Goal: Task Accomplishment & Management: Use online tool/utility

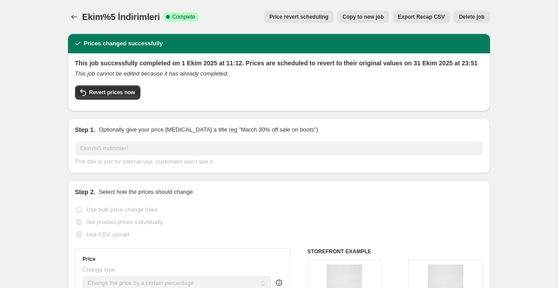
select select "percentage"
select select "collection"
click at [72, 19] on icon "Price change jobs" at bounding box center [74, 16] width 9 height 9
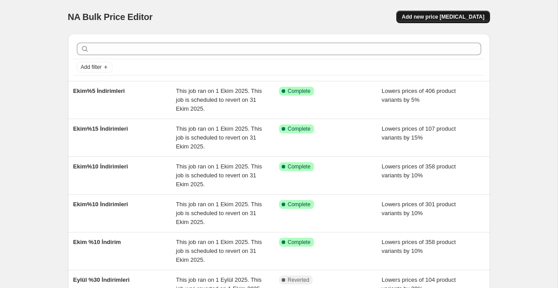
click at [454, 18] on span "Add new price [MEDICAL_DATA]" at bounding box center [443, 16] width 83 height 7
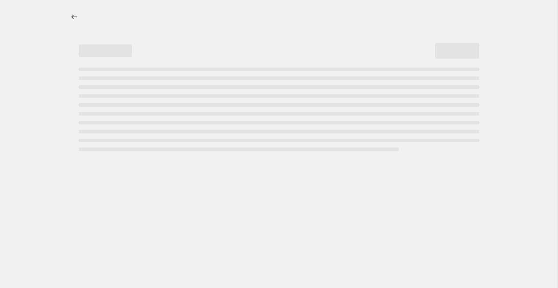
select select "percentage"
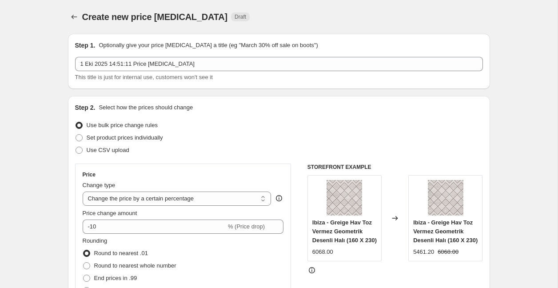
scroll to position [10, 0]
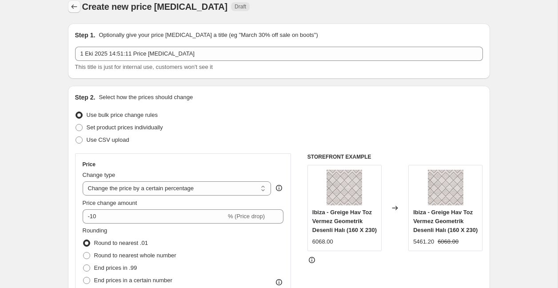
click at [73, 8] on icon "Price change jobs" at bounding box center [74, 6] width 6 height 4
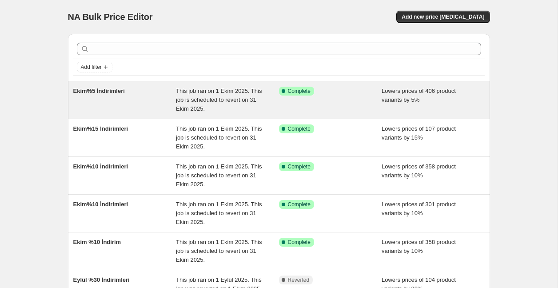
click at [377, 91] on div "Success Complete Complete" at bounding box center [330, 100] width 103 height 27
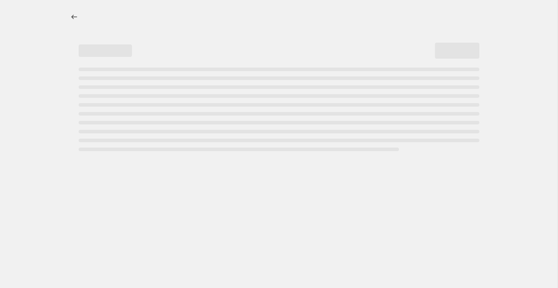
select select "percentage"
select select "collection"
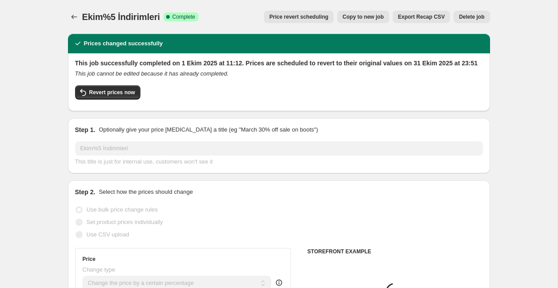
click at [365, 18] on span "Copy to new job" at bounding box center [363, 16] width 41 height 7
select select "percentage"
select select "collection"
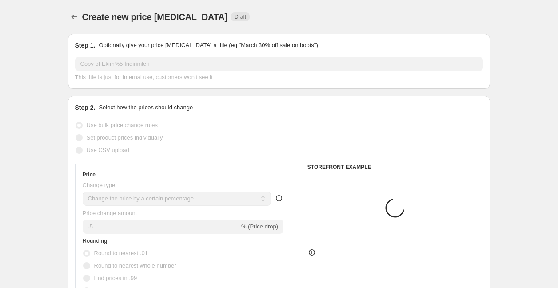
scroll to position [0, 0]
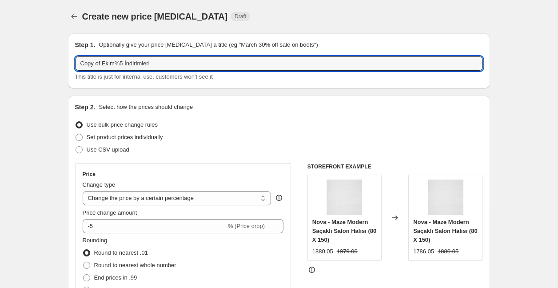
drag, startPoint x: 101, startPoint y: 64, endPoint x: 68, endPoint y: 62, distance: 33.0
click at [69, 62] on div "Step 1. Optionally give your price [MEDICAL_DATA] a title (eg "March 30% off sa…" at bounding box center [279, 60] width 422 height 55
click at [100, 60] on input "Ekim%5 İndirimleri" at bounding box center [279, 63] width 408 height 14
type input "Ekim%25 İndirimleri"
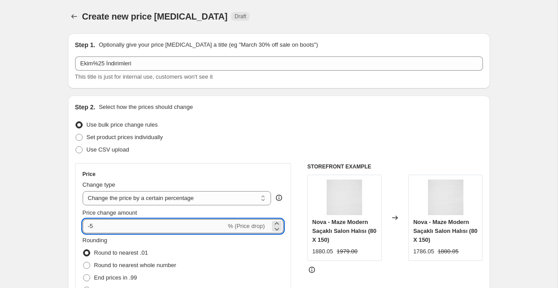
click at [97, 227] on input "-5" at bounding box center [155, 226] width 144 height 14
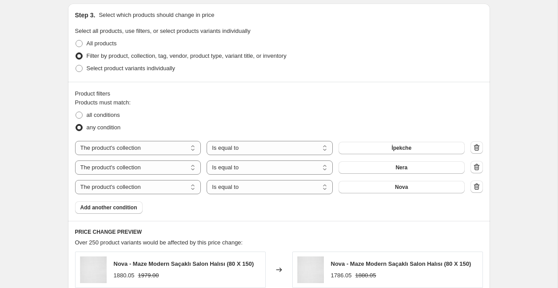
scroll to position [435, 0]
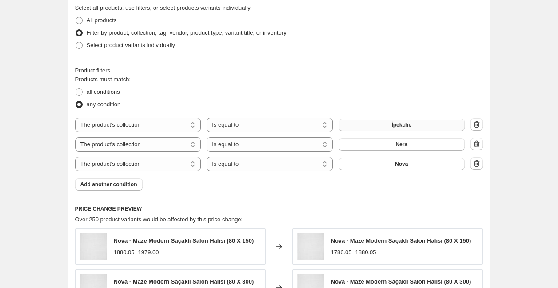
type input "-25"
click at [409, 125] on span "İpekche" at bounding box center [402, 124] width 20 height 7
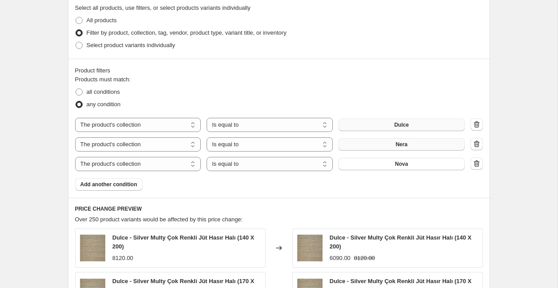
click at [387, 146] on button "Nera" at bounding box center [402, 144] width 126 height 12
click at [403, 164] on span "Nova" at bounding box center [401, 163] width 13 height 7
click at [125, 190] on button "Add another condition" at bounding box center [109, 184] width 68 height 12
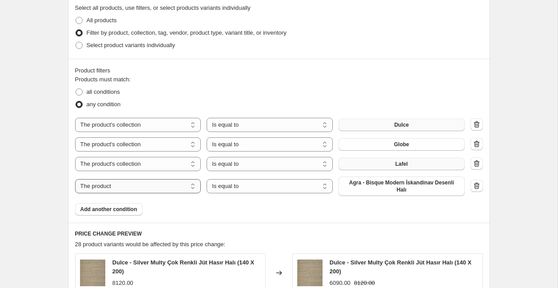
click at [128, 187] on select "The product The product's collection The product's tag The product's vendor The…" at bounding box center [138, 186] width 126 height 14
select select "collection"
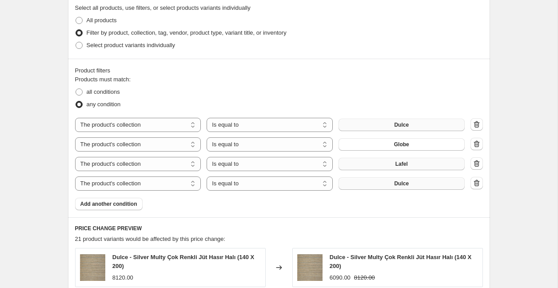
click at [398, 185] on span "Dulce" at bounding box center [401, 183] width 15 height 7
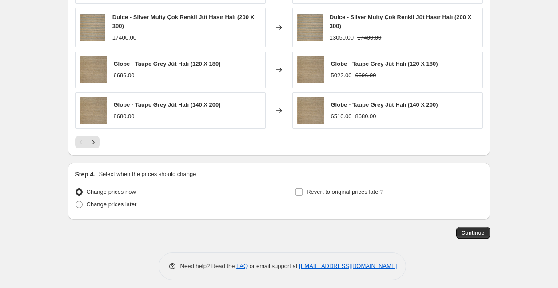
scroll to position [767, 0]
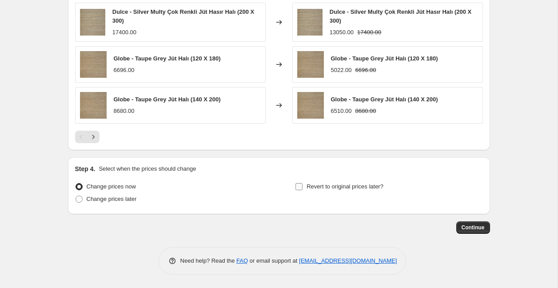
click at [327, 183] on span "Revert to original prices later?" at bounding box center [345, 186] width 77 height 9
click at [303, 183] on input "Revert to original prices later?" at bounding box center [299, 186] width 7 height 7
checkbox input "true"
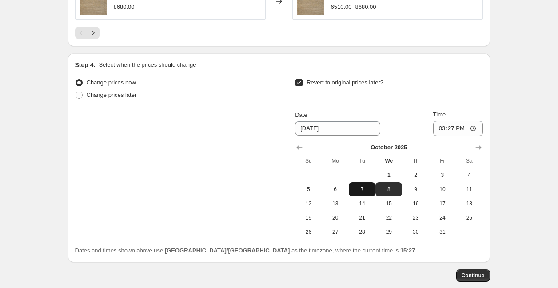
scroll to position [907, 0]
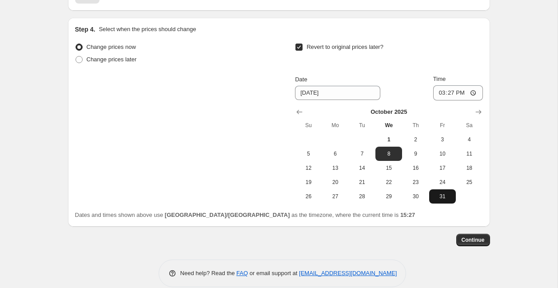
click at [442, 199] on span "31" at bounding box center [443, 196] width 20 height 7
type input "[DATE]"
click at [448, 92] on input "15:27" at bounding box center [458, 92] width 50 height 15
type input "23:50"
click at [472, 242] on span "Continue" at bounding box center [473, 239] width 23 height 7
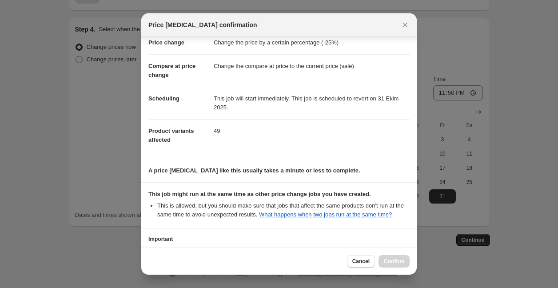
scroll to position [104, 0]
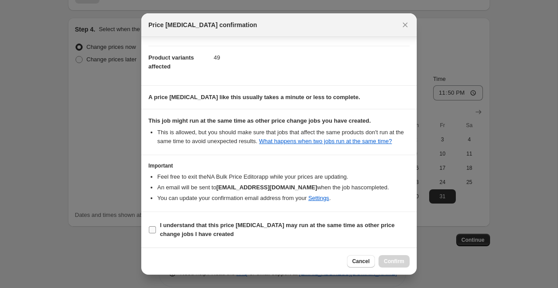
drag, startPoint x: 155, startPoint y: 228, endPoint x: 165, endPoint y: 227, distance: 10.3
click at [155, 228] on input "I understand that this price [MEDICAL_DATA] may run at the same time as other p…" at bounding box center [152, 229] width 7 height 7
checkbox input "true"
click at [396, 262] on span "Confirm" at bounding box center [394, 261] width 20 height 7
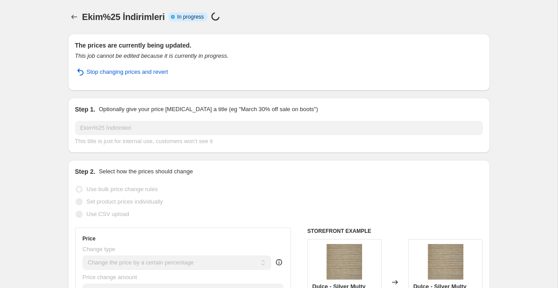
select select "percentage"
select select "collection"
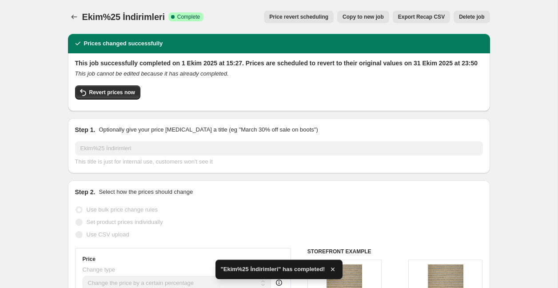
click at [365, 18] on span "Copy to new job" at bounding box center [363, 16] width 41 height 7
select select "percentage"
select select "collection"
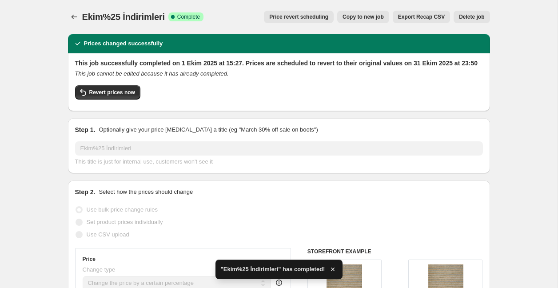
select select "collection"
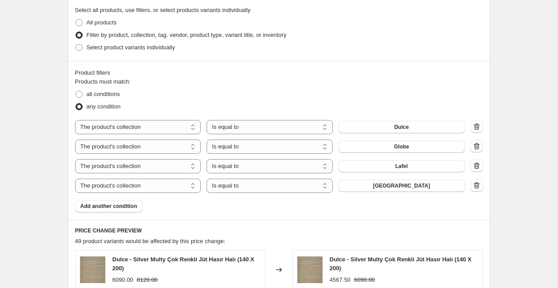
scroll to position [516, 0]
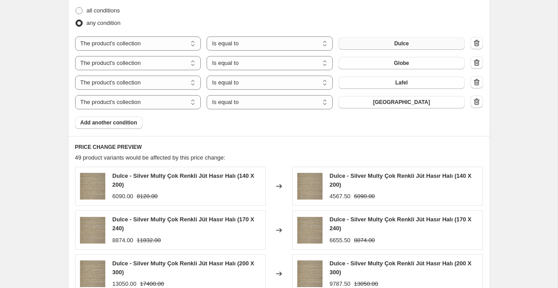
click at [391, 46] on button "Dulce" at bounding box center [402, 43] width 126 height 12
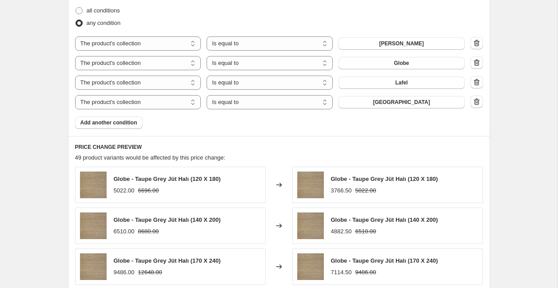
click at [427, 66] on button "Globe" at bounding box center [402, 63] width 126 height 12
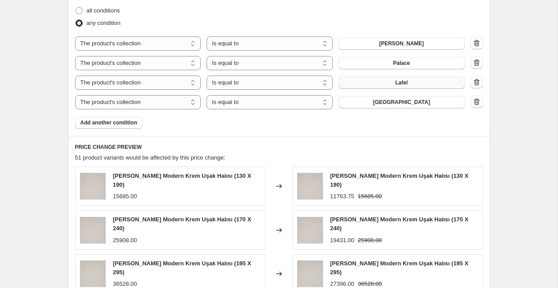
click at [403, 86] on span "Lafel" at bounding box center [402, 82] width 12 height 7
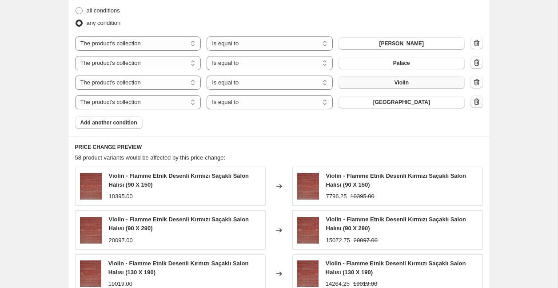
click at [479, 104] on icon "button" at bounding box center [476, 101] width 9 height 9
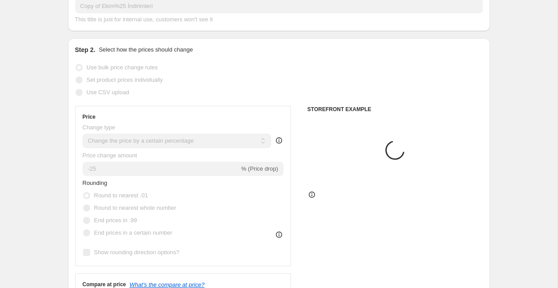
scroll to position [88, 0]
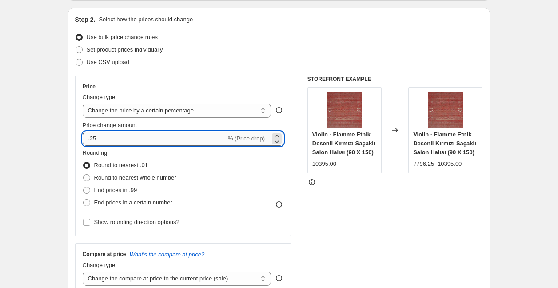
click at [114, 141] on input "-25" at bounding box center [155, 139] width 144 height 14
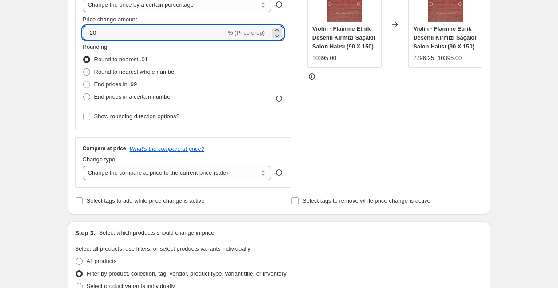
type input "-20"
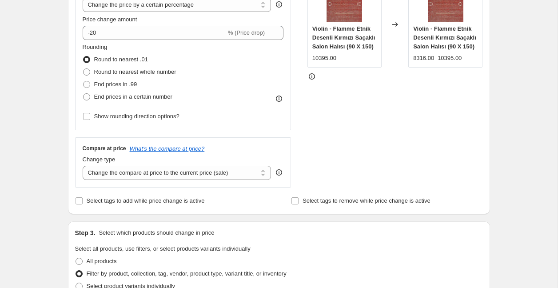
click at [354, 147] on div "STOREFRONT EXAMPLE Violin - Flamme Etnik Desenli Kırmızı Saçaklı Salon Halısı […" at bounding box center [396, 79] width 176 height 218
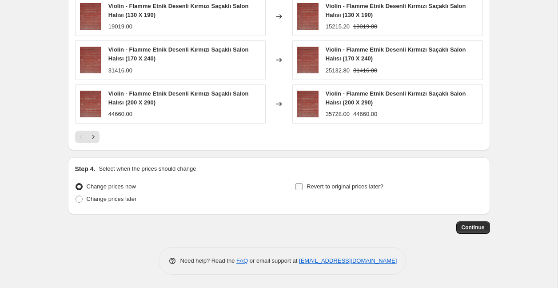
click at [334, 183] on span "Revert to original prices later?" at bounding box center [345, 186] width 77 height 9
click at [303, 183] on input "Revert to original prices later?" at bounding box center [299, 186] width 7 height 7
checkbox input "true"
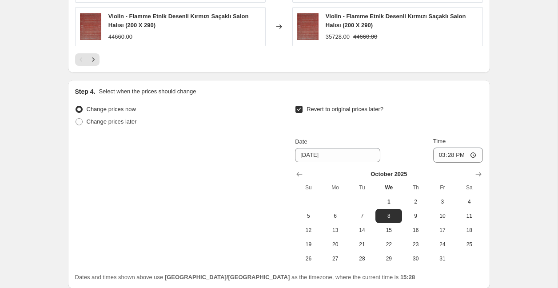
scroll to position [863, 0]
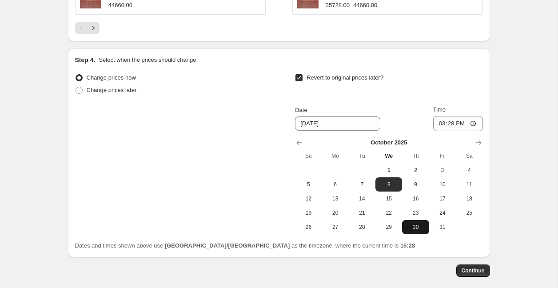
click at [425, 231] on button "30" at bounding box center [415, 227] width 27 height 14
click at [446, 231] on button "31" at bounding box center [442, 227] width 27 height 14
type input "[DATE]"
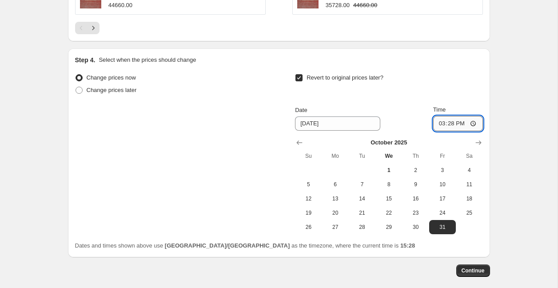
click at [451, 121] on input "15:28" at bounding box center [458, 123] width 50 height 15
type input "23:53"
click at [485, 275] on button "Continue" at bounding box center [473, 270] width 34 height 12
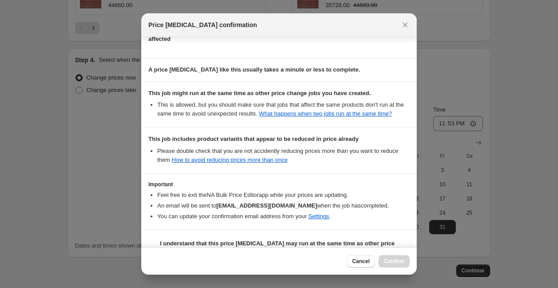
scroll to position [159, 0]
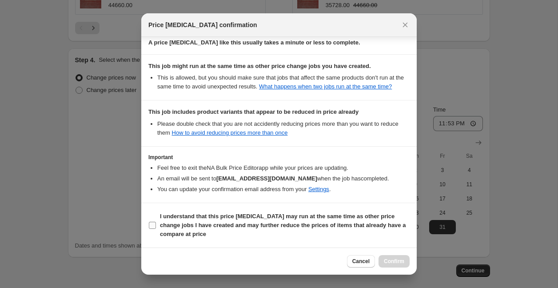
click at [160, 225] on b "I understand that this price [MEDICAL_DATA] may run at the same time as other p…" at bounding box center [283, 225] width 246 height 24
click at [156, 225] on input "I understand that this price [MEDICAL_DATA] may run at the same time as other p…" at bounding box center [152, 225] width 7 height 7
checkbox input "true"
click at [395, 263] on span "Confirm" at bounding box center [394, 261] width 20 height 7
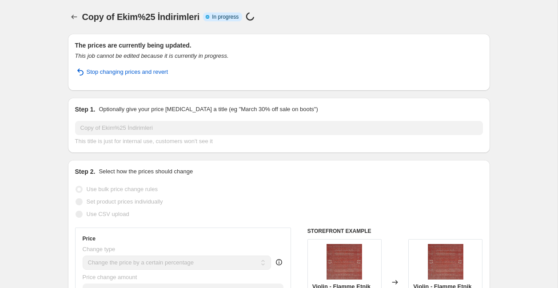
select select "percentage"
select select "collection"
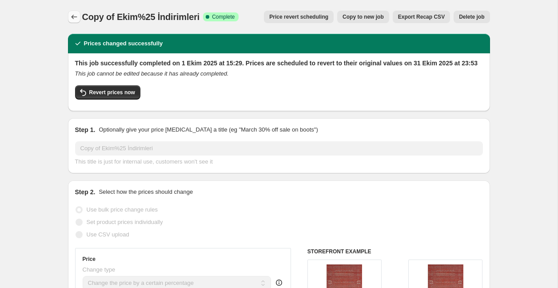
click at [75, 16] on icon "Price change jobs" at bounding box center [74, 16] width 9 height 9
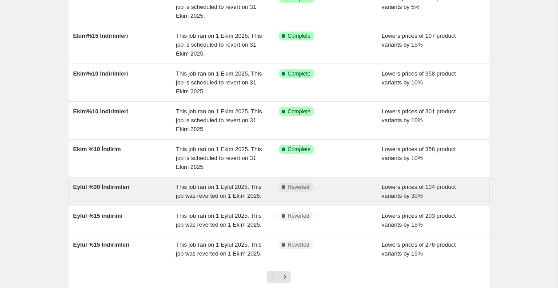
scroll to position [165, 0]
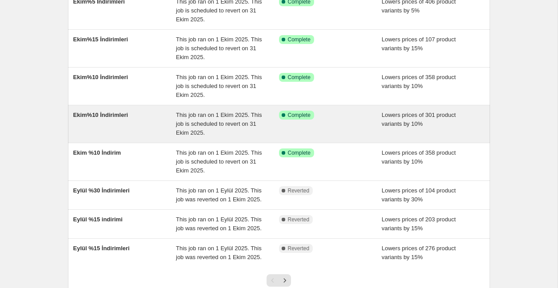
click at [426, 123] on div "Lowers prices of 301 product variants by 10%" at bounding box center [433, 124] width 103 height 27
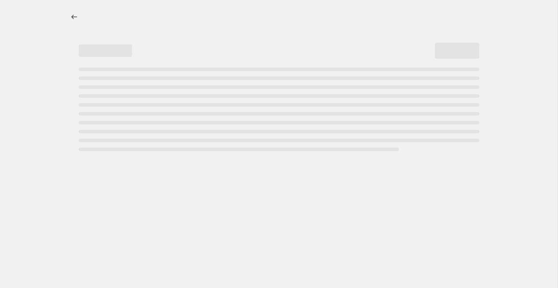
select select "percentage"
select select "collection"
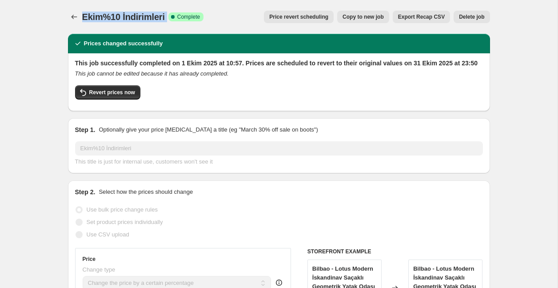
drag, startPoint x: 84, startPoint y: 16, endPoint x: 171, endPoint y: 16, distance: 86.7
click at [171, 16] on div "Ekim%10 İndirimleri Success Complete Complete" at bounding box center [143, 17] width 122 height 12
copy div "Ekim%10 İndirimleri Success Complete"
click at [367, 19] on span "Copy to new job" at bounding box center [363, 16] width 41 height 7
select select "percentage"
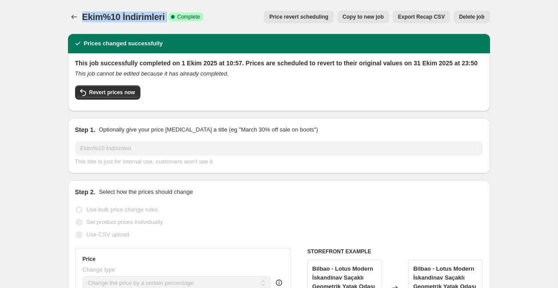
select select "collection"
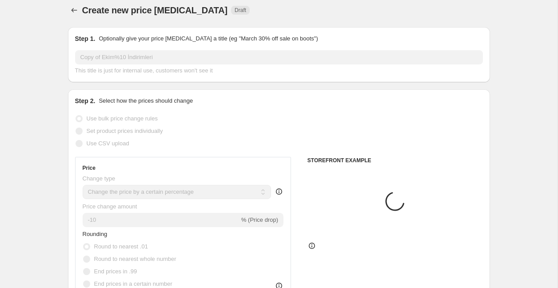
scroll to position [5, 0]
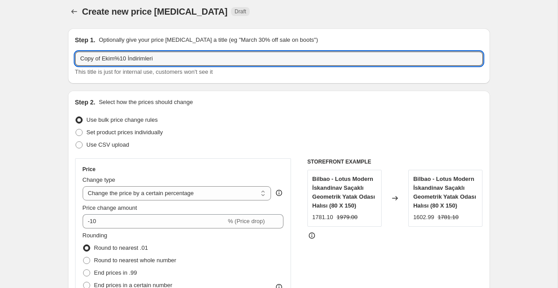
drag, startPoint x: 160, startPoint y: 60, endPoint x: 28, endPoint y: 34, distance: 135.0
paste input "Ekim%10 İndirimleri Success Complete"
paste input "text"
drag, startPoint x: 146, startPoint y: 59, endPoint x: 204, endPoint y: 67, distance: 58.4
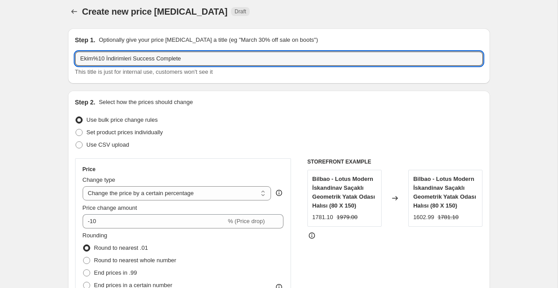
click at [204, 67] on div "Ekim%10 İndirimleri Success Complete This title is just for internal use, custo…" at bounding box center [279, 64] width 408 height 25
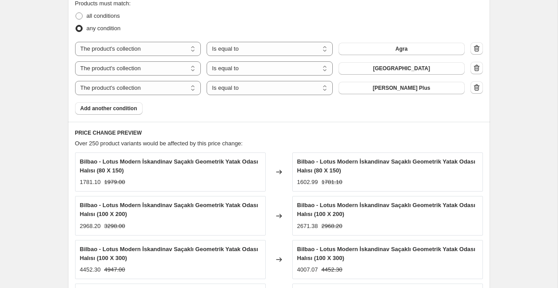
scroll to position [524, 0]
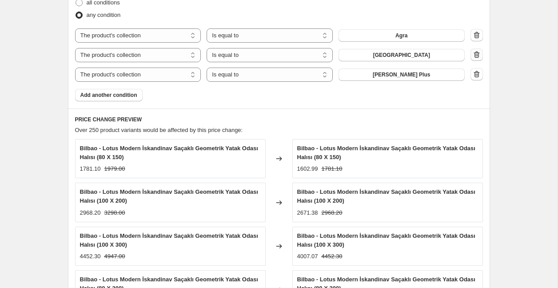
type input "Ekim%10 İndirimleri"
click at [475, 58] on icon "button" at bounding box center [476, 54] width 9 height 9
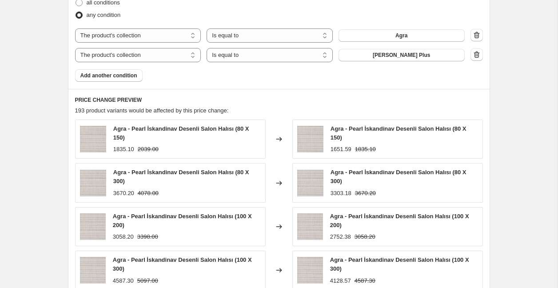
click at [477, 56] on icon "button" at bounding box center [476, 54] width 9 height 9
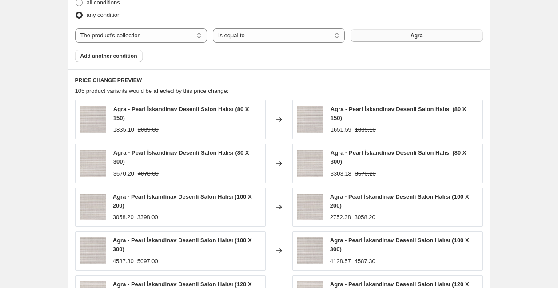
click at [412, 37] on span "Agra" at bounding box center [417, 35] width 12 height 7
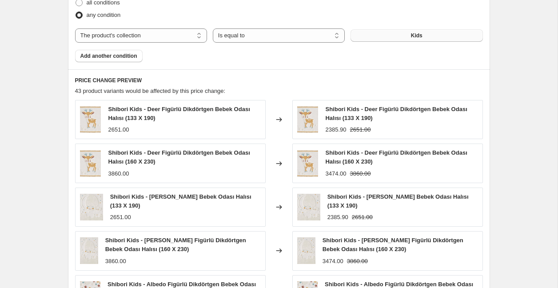
scroll to position [715, 0]
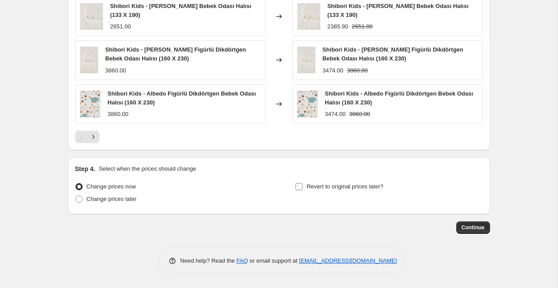
click at [348, 192] on label "Revert to original prices later?" at bounding box center [339, 186] width 88 height 12
click at [303, 190] on input "Revert to original prices later?" at bounding box center [299, 186] width 7 height 7
checkbox input "true"
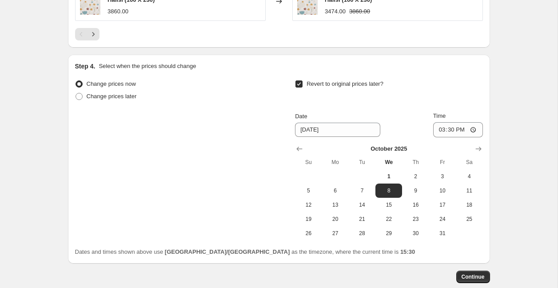
scroll to position [824, 0]
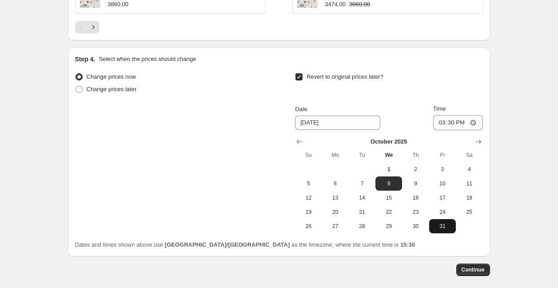
click at [445, 229] on span "31" at bounding box center [443, 226] width 20 height 7
type input "[DATE]"
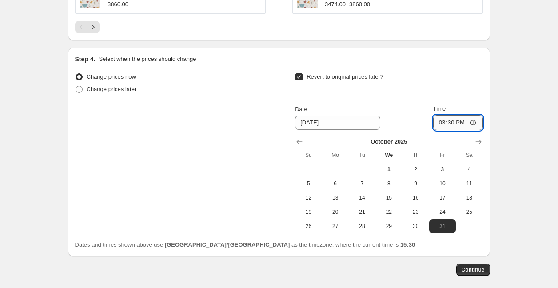
click at [460, 120] on input "15:30" at bounding box center [458, 122] width 50 height 15
click at [451, 124] on input "15:30" at bounding box center [458, 122] width 50 height 15
type input "23:30"
click at [480, 271] on span "Continue" at bounding box center [473, 269] width 23 height 7
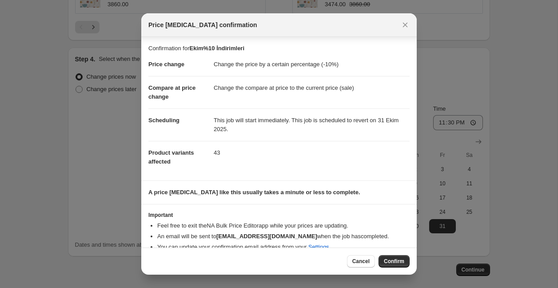
scroll to position [13, 0]
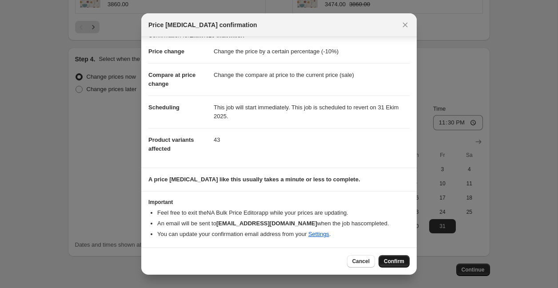
click at [398, 260] on span "Confirm" at bounding box center [394, 261] width 20 height 7
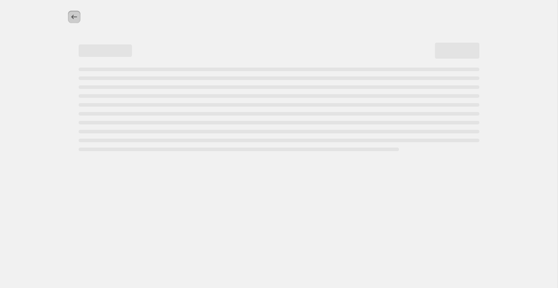
select select "percentage"
select select "collection"
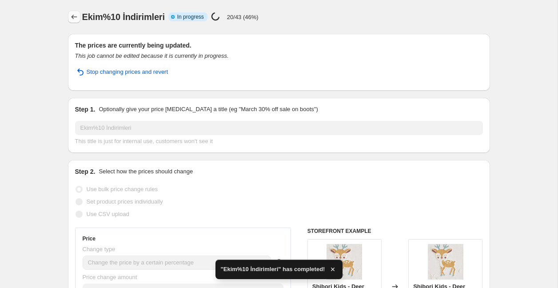
click at [73, 16] on icon "Price change jobs" at bounding box center [74, 16] width 9 height 9
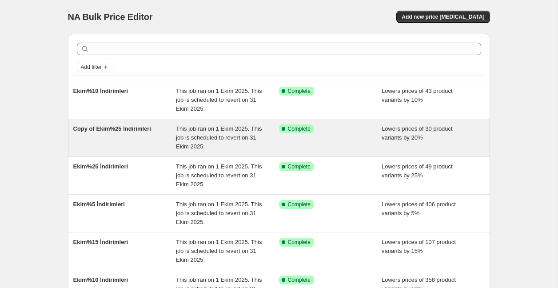
click at [214, 140] on span "This job ran on 1 Ekim 2025. This job is scheduled to revert on 31 Ekim 2025." at bounding box center [219, 137] width 86 height 24
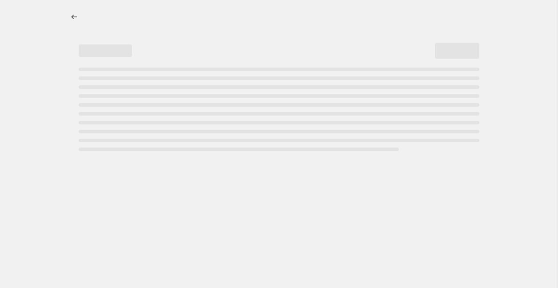
select select "percentage"
select select "collection"
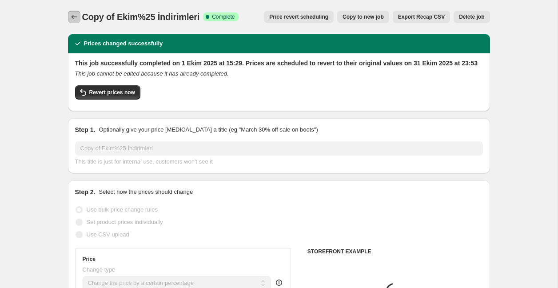
click at [70, 11] on button "Price change jobs" at bounding box center [74, 17] width 12 height 12
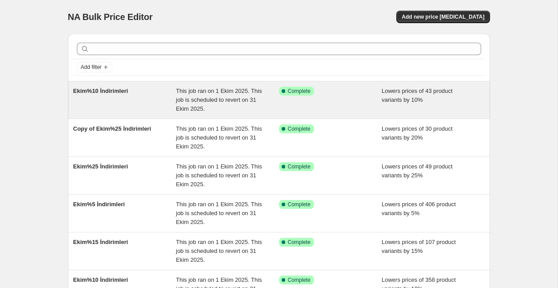
click at [289, 93] on span "Complete" at bounding box center [299, 91] width 23 height 7
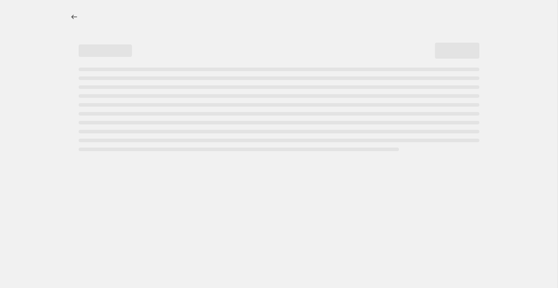
select select "percentage"
select select "collection"
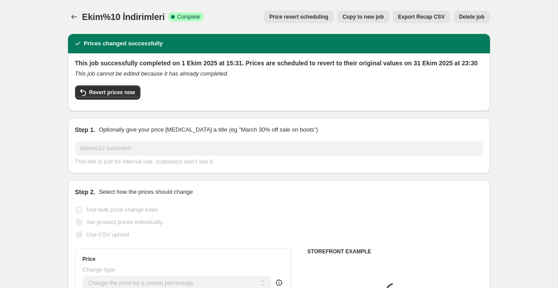
click at [365, 16] on span "Copy to new job" at bounding box center [363, 16] width 41 height 7
select select "percentage"
select select "collection"
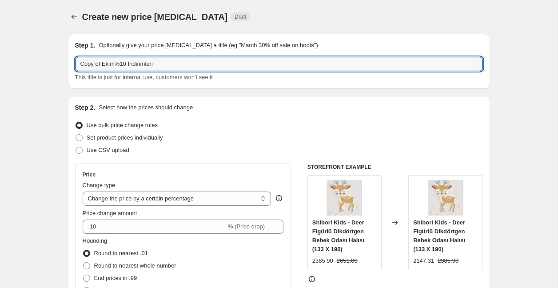
drag, startPoint x: 105, startPoint y: 63, endPoint x: 57, endPoint y: 63, distance: 48.4
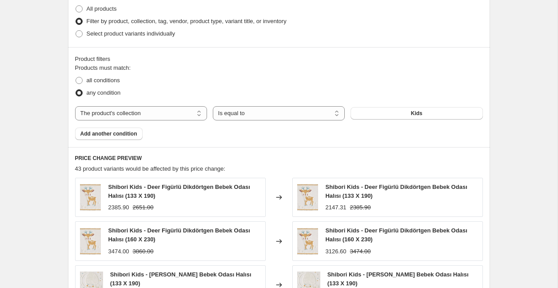
scroll to position [460, 0]
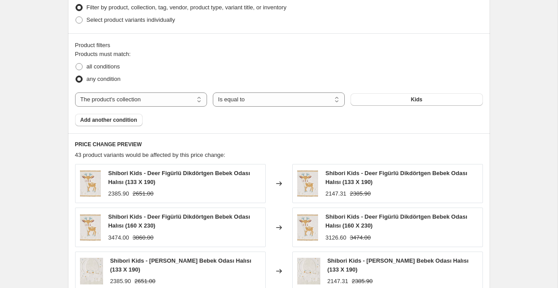
type input "Ekim%10 İndirimleri HP"
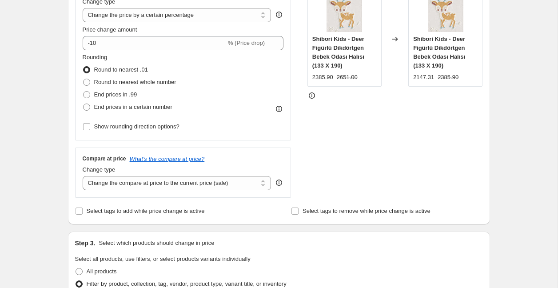
scroll to position [182, 0]
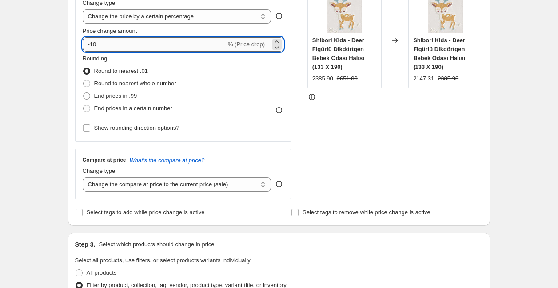
click at [122, 50] on input "-10" at bounding box center [155, 44] width 144 height 14
type input "-1"
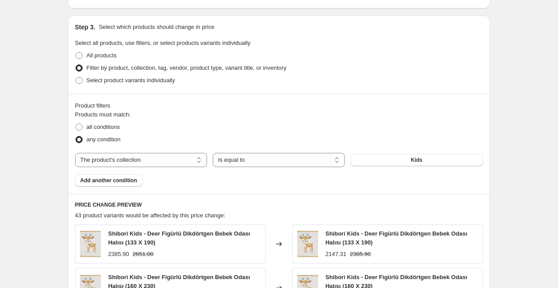
scroll to position [400, 0]
type input "-20"
click at [423, 158] on button "Kids" at bounding box center [417, 159] width 132 height 12
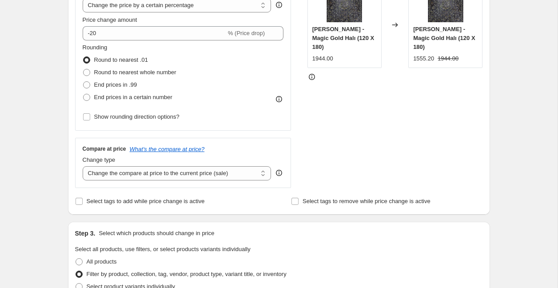
scroll to position [700, 0]
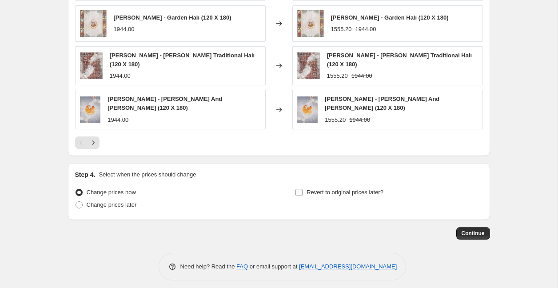
click at [330, 191] on label "Revert to original prices later?" at bounding box center [339, 192] width 88 height 12
click at [303, 191] on input "Revert to original prices later?" at bounding box center [299, 192] width 7 height 7
checkbox input "true"
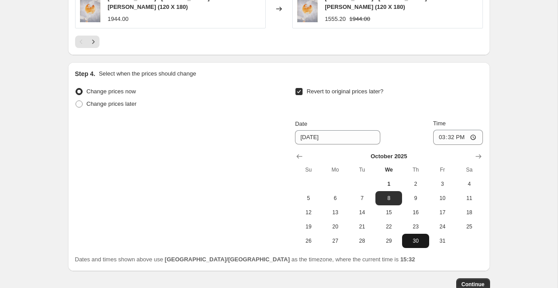
scroll to position [802, 0]
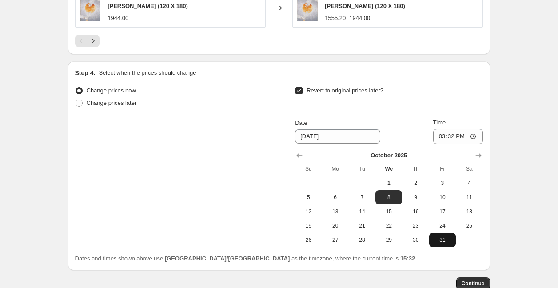
click at [442, 238] on button "31" at bounding box center [442, 240] width 27 height 14
type input "[DATE]"
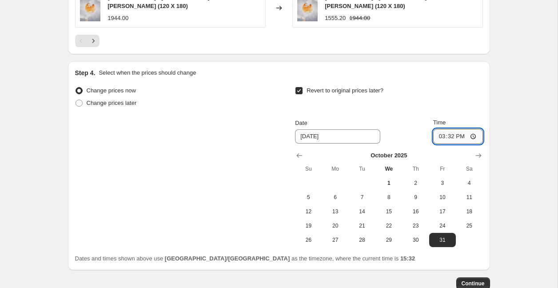
click at [449, 129] on input "15:32" at bounding box center [458, 136] width 50 height 15
type input "23:32"
click at [482, 280] on span "Continue" at bounding box center [473, 283] width 23 height 7
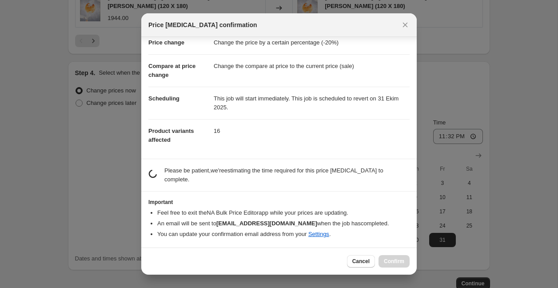
scroll to position [13, 0]
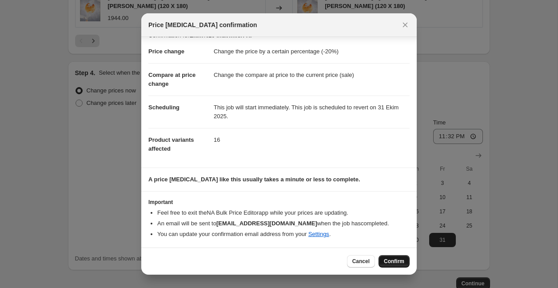
click at [400, 261] on span "Confirm" at bounding box center [394, 261] width 20 height 7
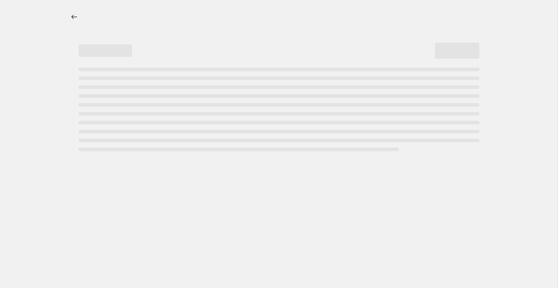
select select "percentage"
select select "collection"
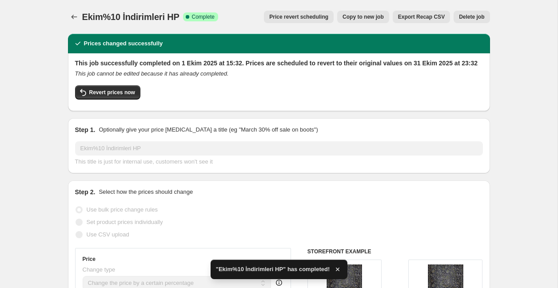
click at [369, 21] on button "Copy to new job" at bounding box center [363, 17] width 52 height 12
select select "percentage"
select select "collection"
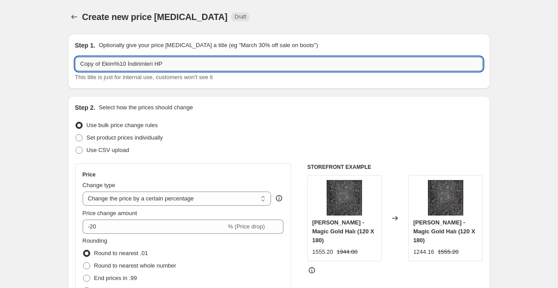
click at [125, 63] on input "Copy of Ekim%10 İndirimleri HP" at bounding box center [279, 64] width 408 height 14
drag, startPoint x: 103, startPoint y: 63, endPoint x: 57, endPoint y: 61, distance: 45.8
type input "Ekim%30 İndirimleri HP"
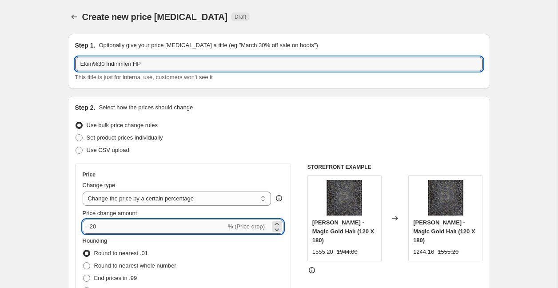
click at [92, 227] on input "-20" at bounding box center [155, 227] width 144 height 14
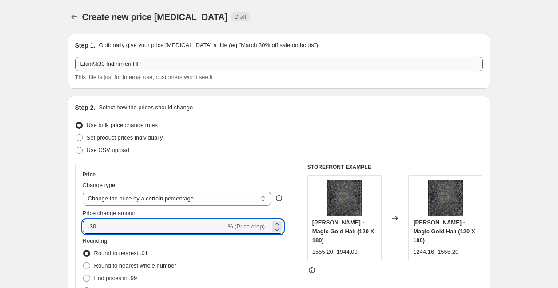
type input "-30"
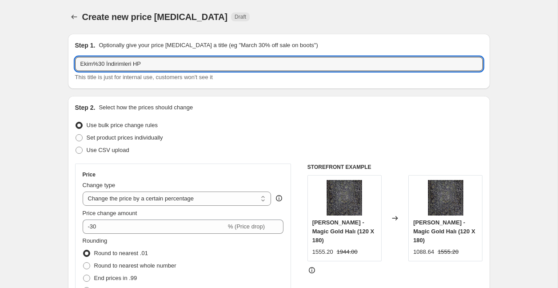
drag, startPoint x: 166, startPoint y: 68, endPoint x: 211, endPoint y: 78, distance: 46.4
click at [211, 78] on div "Ekim%30 İndirimleri HP This title is just for internal use, customers won't see…" at bounding box center [279, 69] width 408 height 25
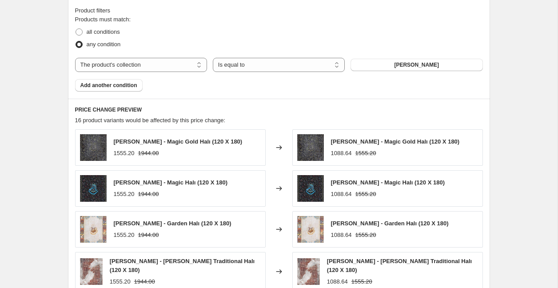
scroll to position [496, 0]
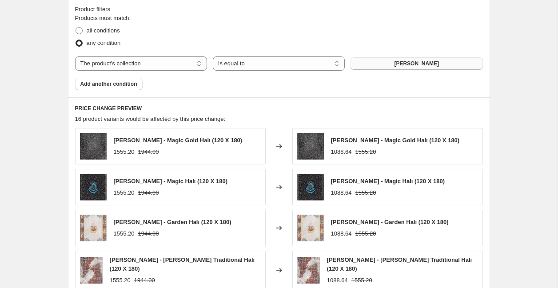
type input "Ekim%30 İndirimleri"
click at [394, 60] on button "[PERSON_NAME]" at bounding box center [417, 63] width 132 height 12
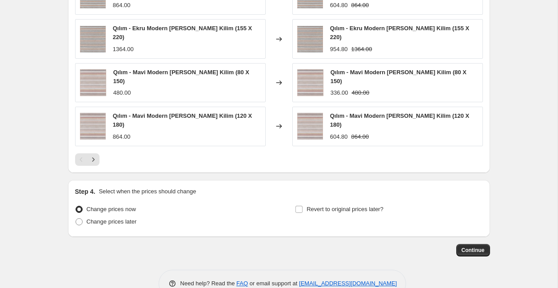
scroll to position [709, 0]
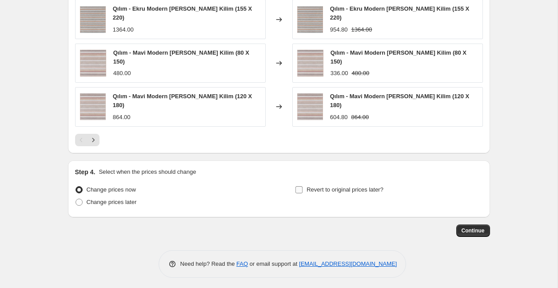
click at [338, 188] on span "Revert to original prices later?" at bounding box center [345, 189] width 77 height 7
click at [303, 188] on input "Revert to original prices later?" at bounding box center [299, 189] width 7 height 7
checkbox input "true"
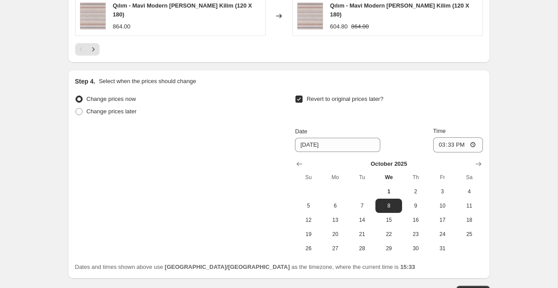
scroll to position [801, 0]
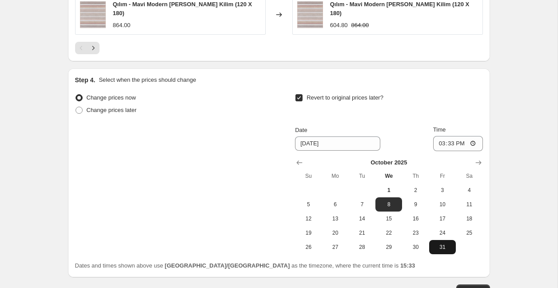
click at [445, 244] on span "31" at bounding box center [443, 247] width 20 height 7
type input "[DATE]"
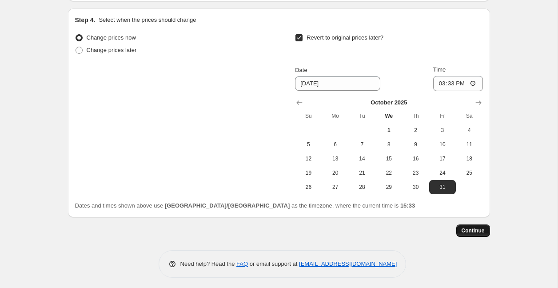
scroll to position [858, 0]
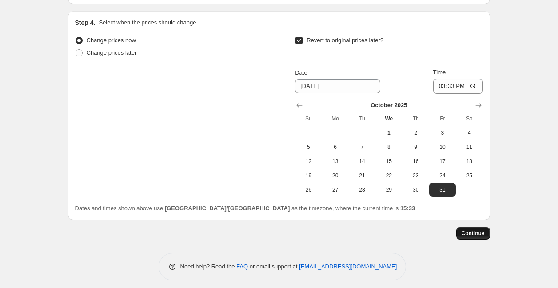
click at [476, 232] on span "Continue" at bounding box center [473, 233] width 23 height 7
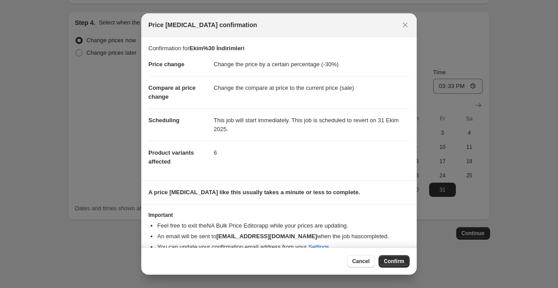
scroll to position [13, 0]
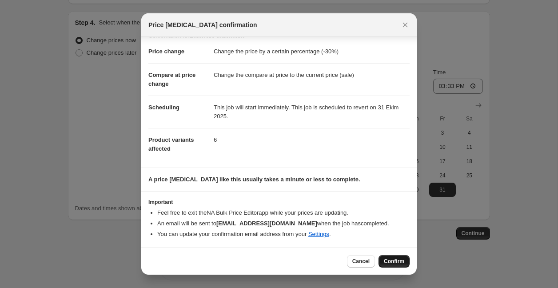
click at [398, 261] on span "Confirm" at bounding box center [394, 261] width 20 height 7
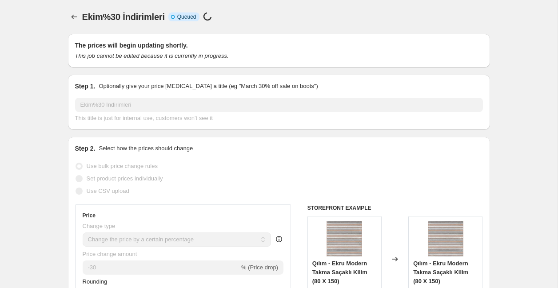
select select "percentage"
select select "collection"
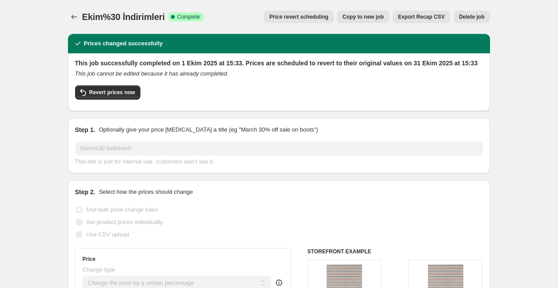
click at [364, 17] on span "Copy to new job" at bounding box center [363, 16] width 41 height 7
select select "percentage"
select select "collection"
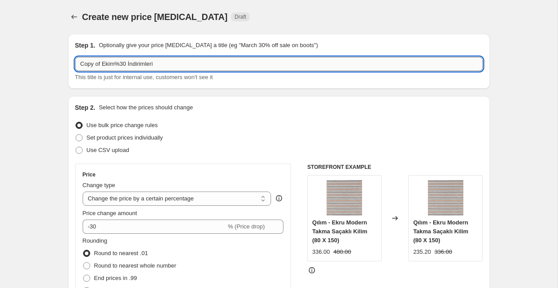
drag, startPoint x: 124, startPoint y: 63, endPoint x: 129, endPoint y: 65, distance: 4.8
click at [125, 64] on input "Copy of Ekim%30 İndirimleri" at bounding box center [279, 64] width 408 height 14
drag, startPoint x: 103, startPoint y: 64, endPoint x: 48, endPoint y: 63, distance: 54.7
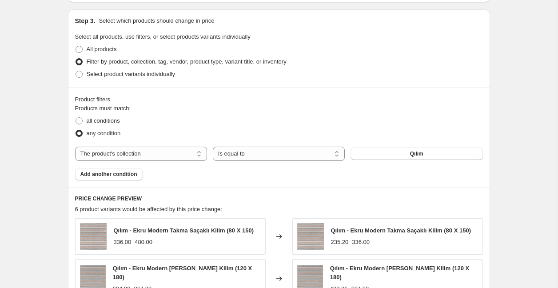
scroll to position [425, 0]
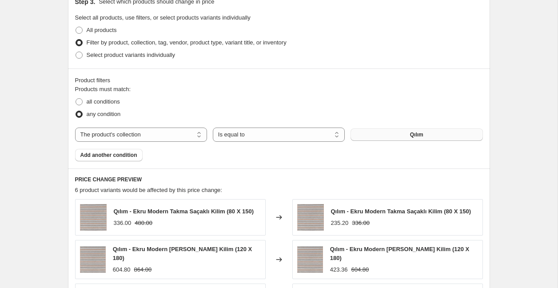
type input "Ekim%65 İndirimleri"
click at [399, 130] on button "Qılım" at bounding box center [417, 134] width 132 height 12
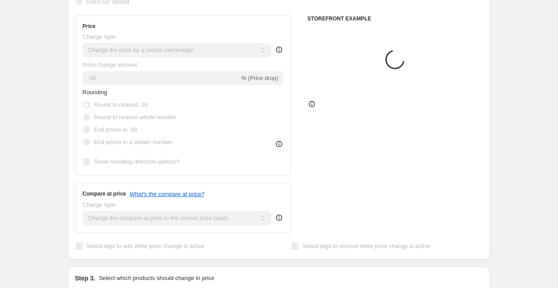
scroll to position [151, 0]
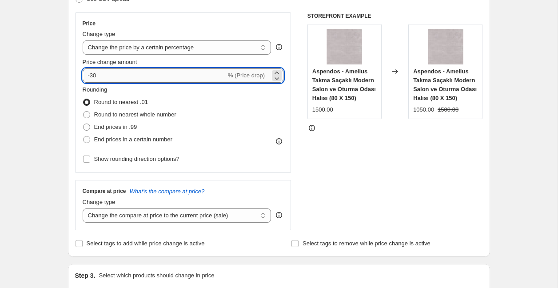
click at [117, 75] on input "-30" at bounding box center [155, 75] width 144 height 14
type input "-3"
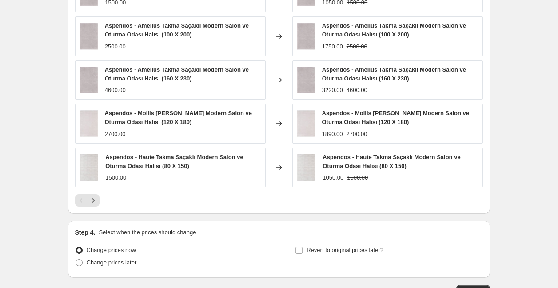
scroll to position [715, 0]
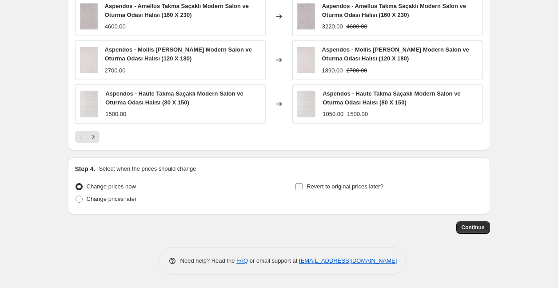
type input "-65"
click at [353, 187] on span "Revert to original prices later?" at bounding box center [345, 186] width 77 height 7
click at [303, 187] on input "Revert to original prices later?" at bounding box center [299, 186] width 7 height 7
checkbox input "true"
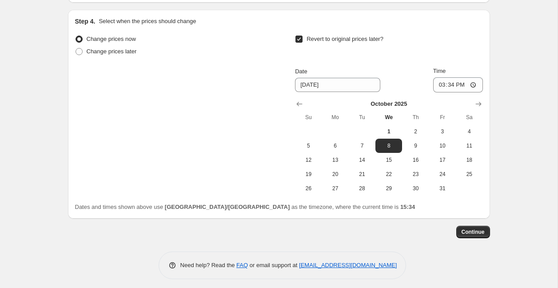
scroll to position [867, 0]
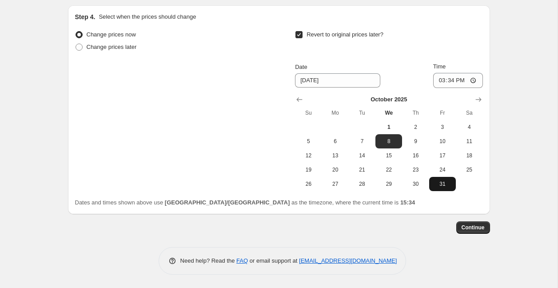
click at [449, 184] on span "31" at bounding box center [443, 183] width 20 height 7
type input "[DATE]"
click at [449, 81] on input "15:34" at bounding box center [458, 80] width 50 height 15
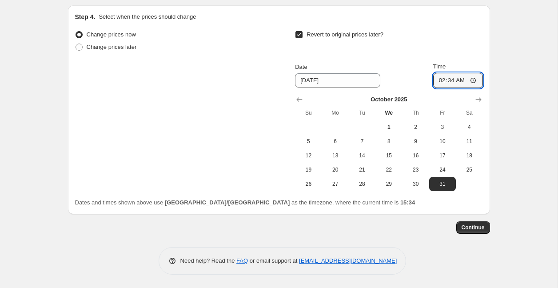
type input "23:34"
click at [478, 226] on span "Continue" at bounding box center [473, 227] width 23 height 7
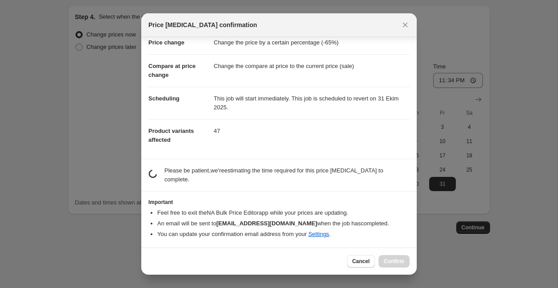
scroll to position [13, 0]
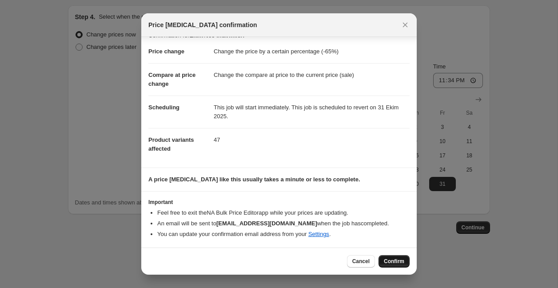
click at [393, 260] on span "Confirm" at bounding box center [394, 261] width 20 height 7
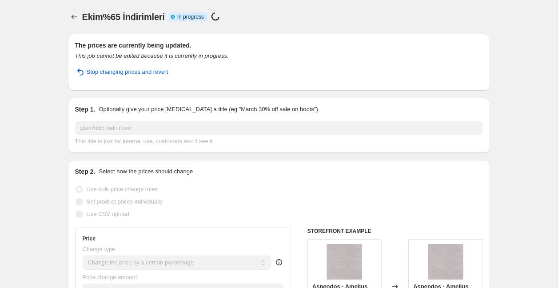
select select "percentage"
select select "collection"
